Goal: Transaction & Acquisition: Purchase product/service

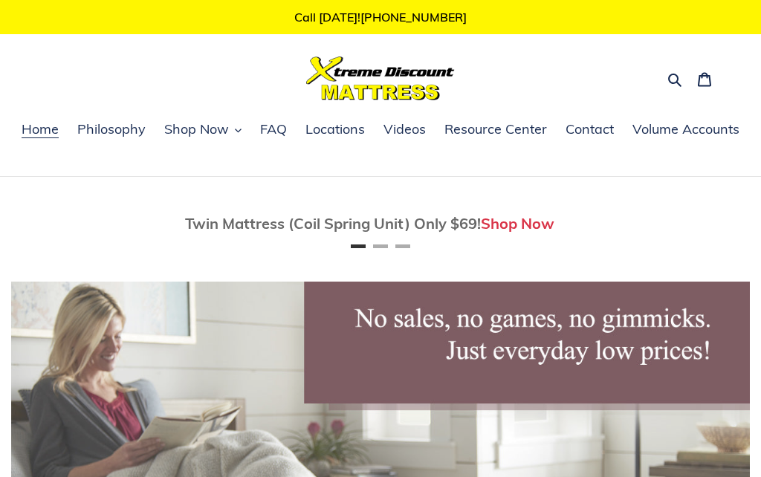
click at [242, 124] on button "Shop Now" at bounding box center [203, 130] width 92 height 22
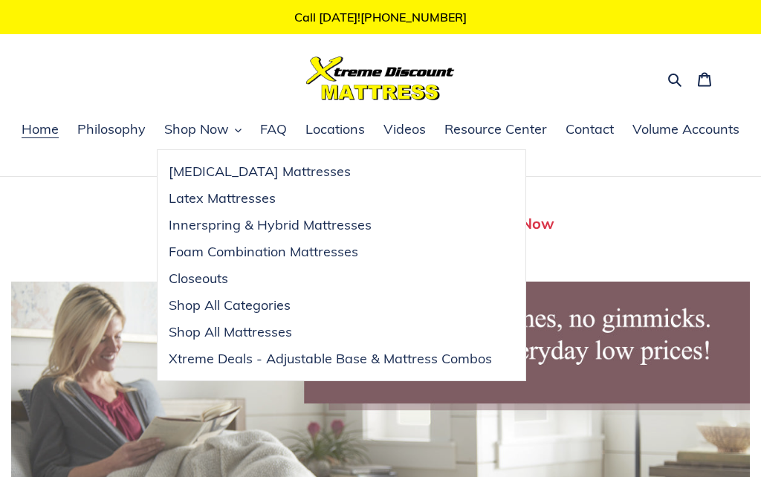
click at [252, 223] on span "Innerspring & Hybrid Mattresses" at bounding box center [270, 225] width 203 height 18
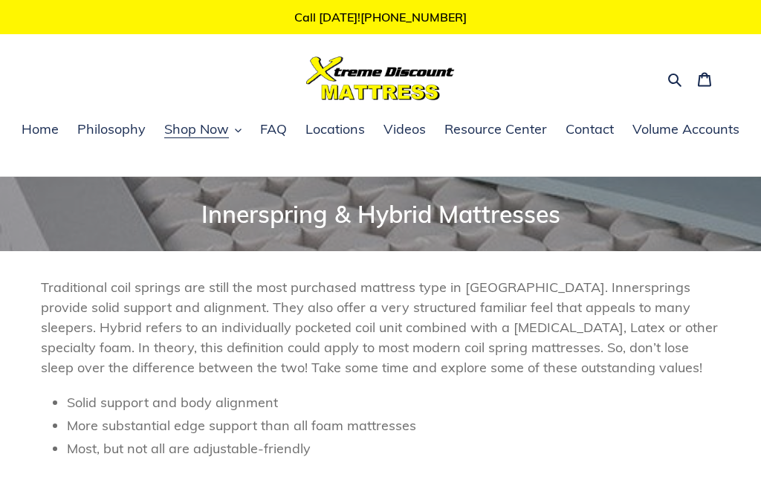
click at [668, 81] on icon "button" at bounding box center [675, 79] width 15 height 15
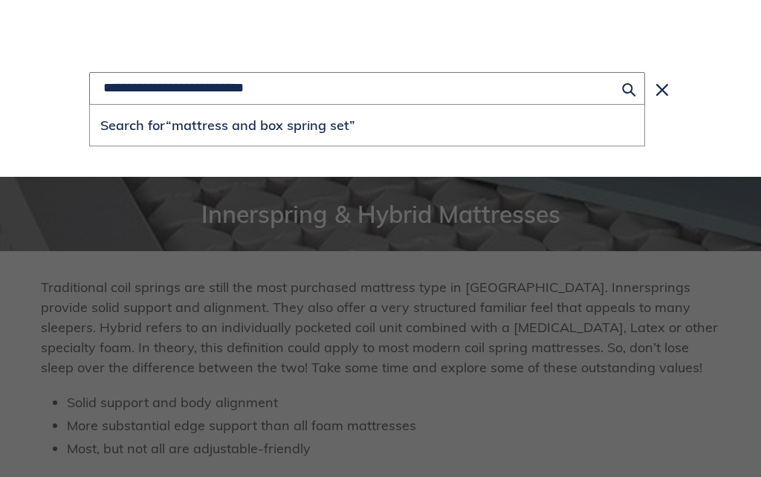
type input "**********"
click at [367, 126] on button "Search for “mattress and box spring set”" at bounding box center [367, 125] width 555 height 41
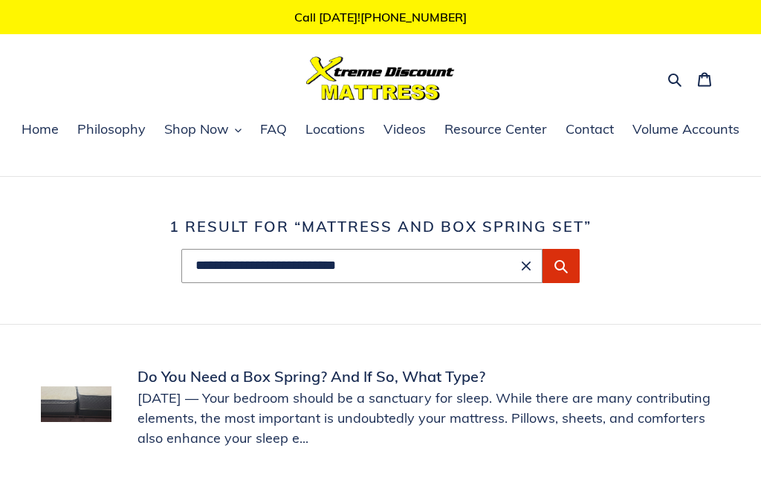
click at [621, 337] on main "**********" at bounding box center [380, 408] width 761 height 462
click at [564, 261] on icon "Submit" at bounding box center [561, 266] width 15 height 15
click at [239, 121] on button "Shop Now" at bounding box center [203, 130] width 92 height 22
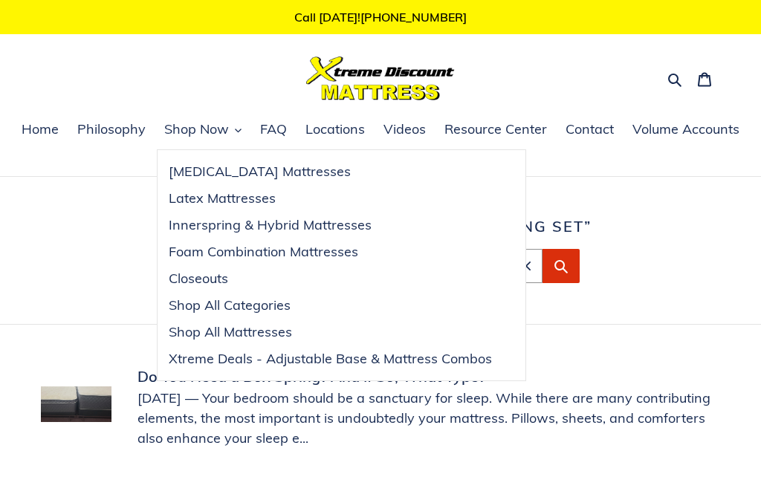
click at [390, 357] on span "Xtreme Deals - Adjustable Base & Mattress Combos" at bounding box center [330, 359] width 323 height 18
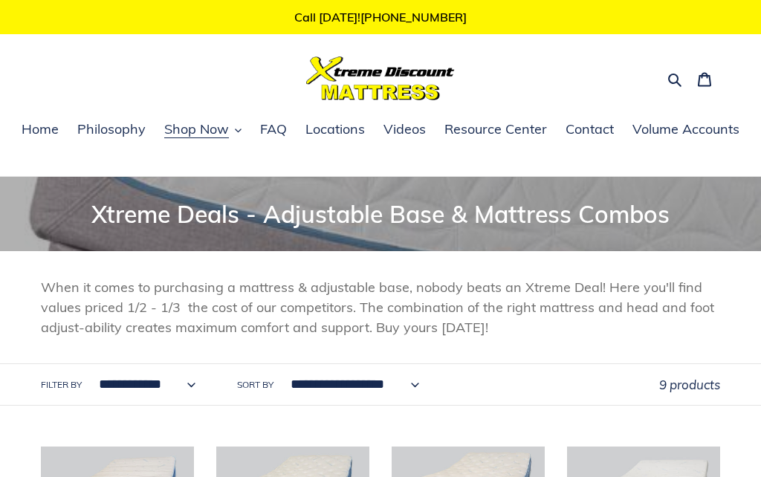
click at [44, 129] on span "Home" at bounding box center [40, 129] width 37 height 18
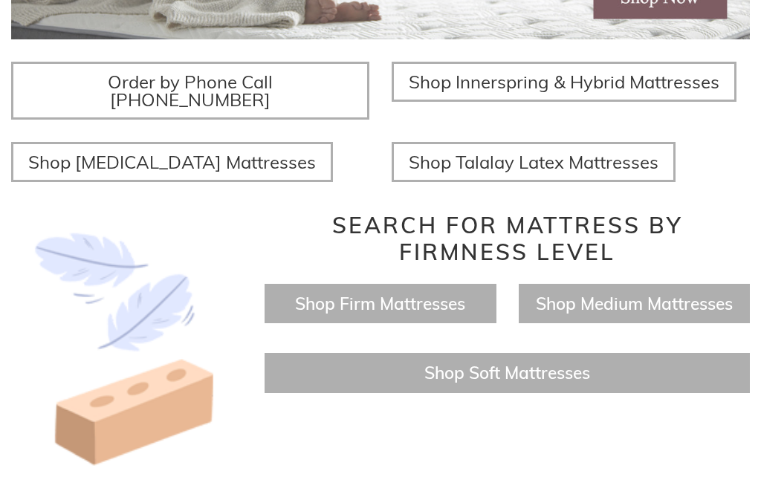
scroll to position [516, 0]
click at [558, 86] on span "Shop Innerspring & Hybrid Mattresses" at bounding box center [564, 82] width 311 height 22
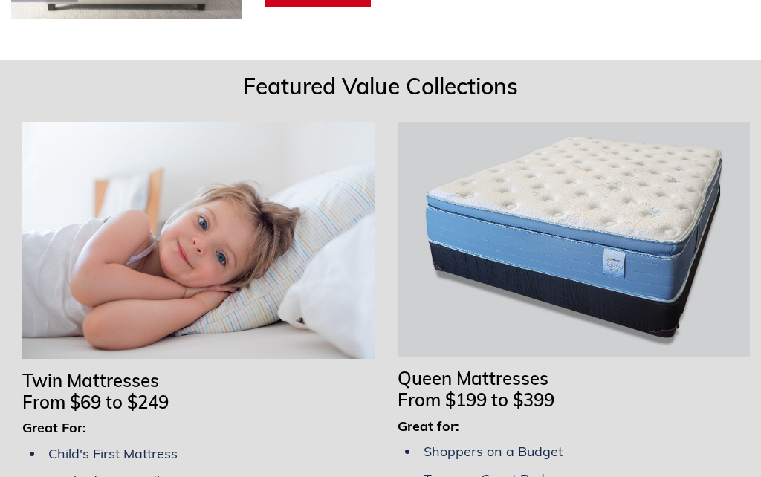
scroll to position [1269, 0]
